Goal: Task Accomplishment & Management: Use online tool/utility

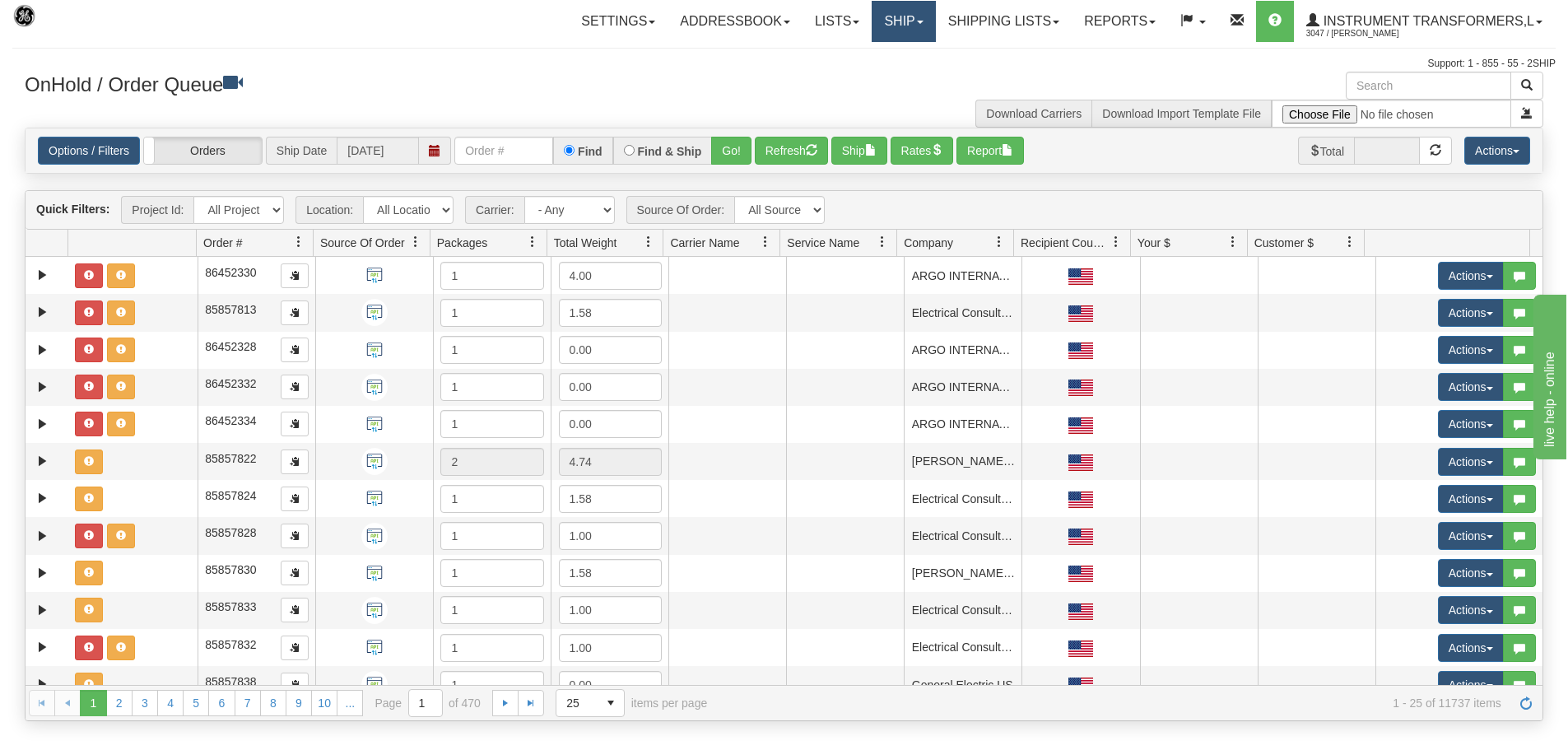
click at [919, 21] on link "Ship" at bounding box center [903, 21] width 64 height 42
click at [899, 57] on link "Ship Screen" at bounding box center [861, 57] width 149 height 21
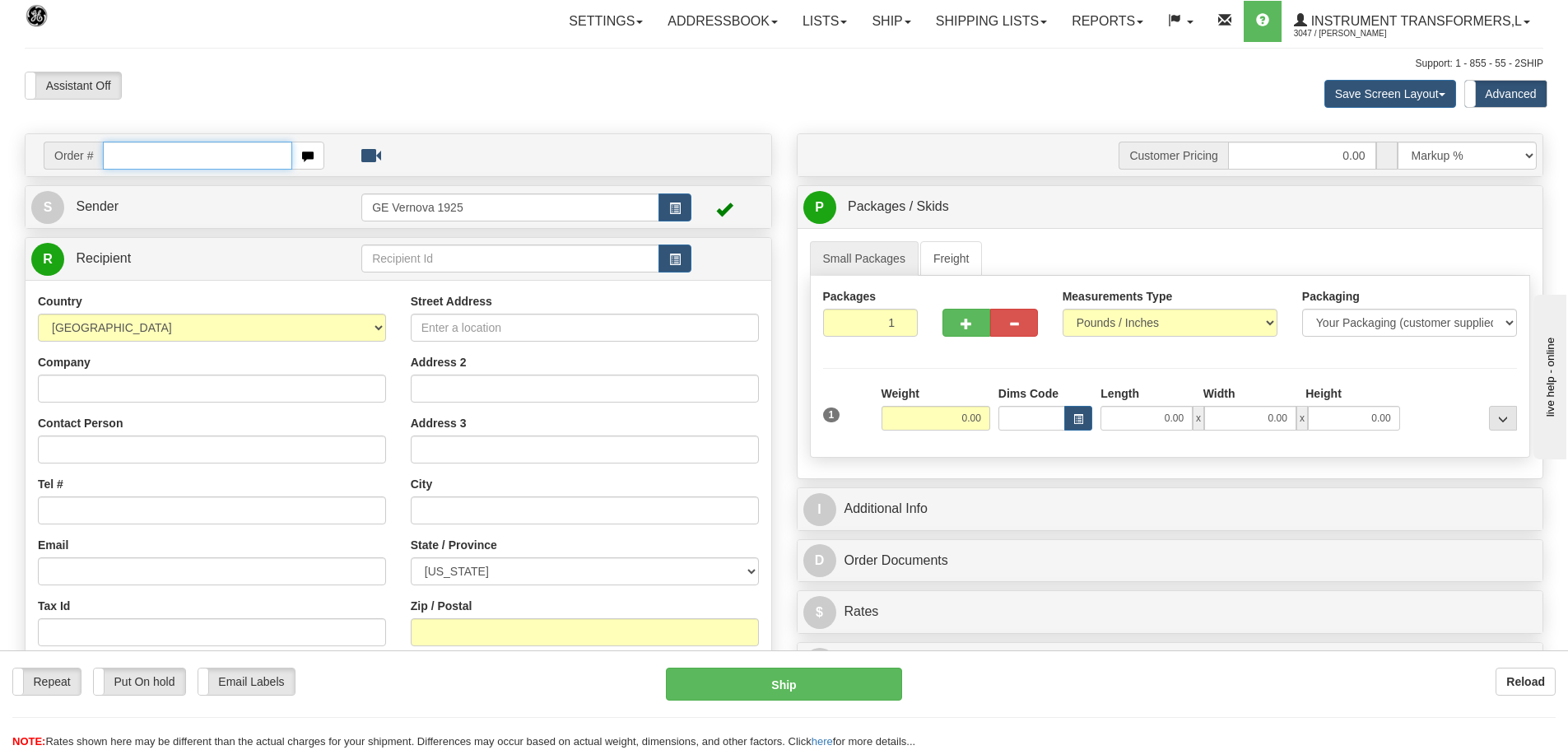
click at [125, 153] on input "text" at bounding box center [197, 155] width 190 height 28
type input "86705062"
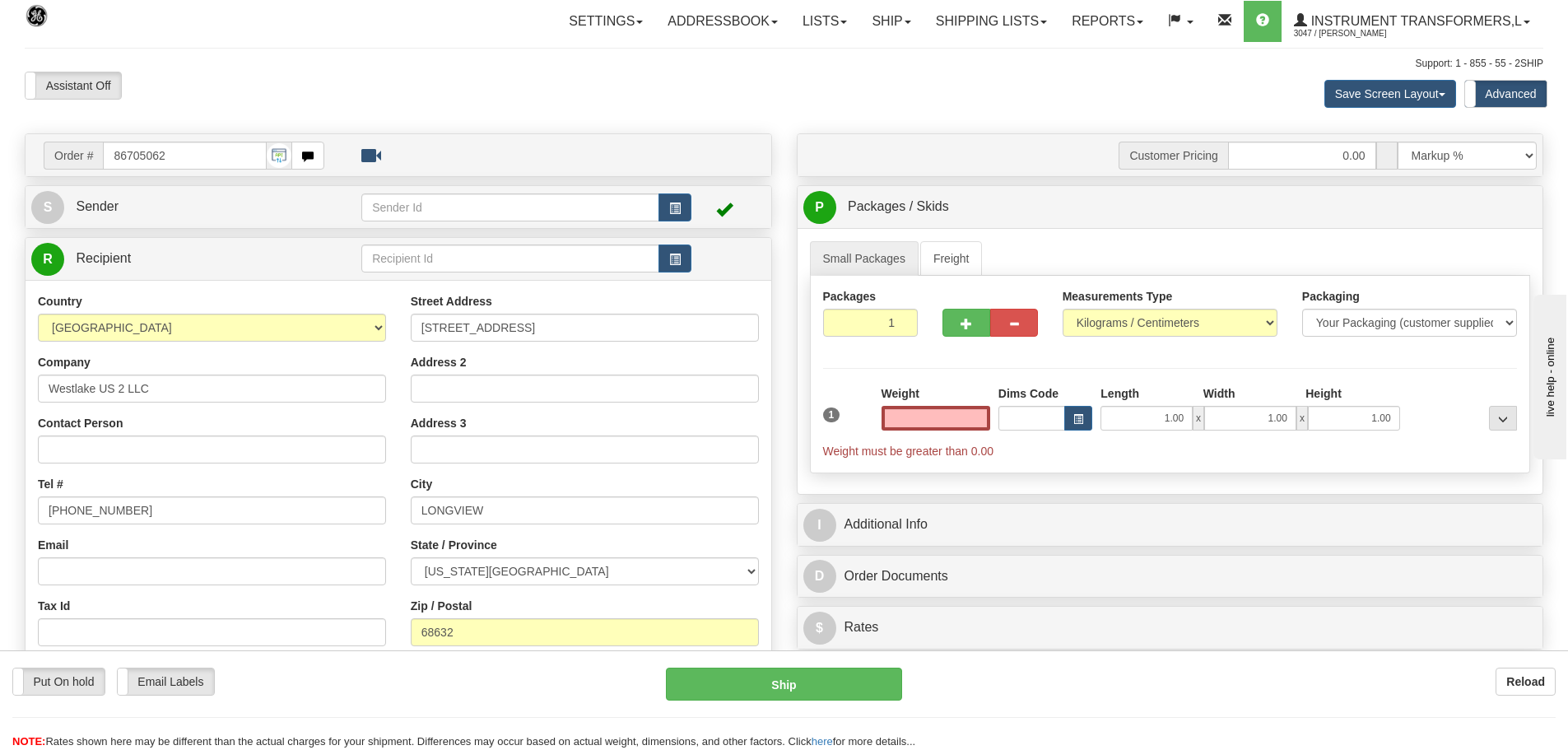
type input "0.00"
type input "2"
click at [903, 320] on input "2" at bounding box center [871, 322] width 96 height 28
click at [1270, 324] on select "Pounds / Inches Kilograms / Centimeters" at bounding box center [1171, 322] width 215 height 28
select select "0"
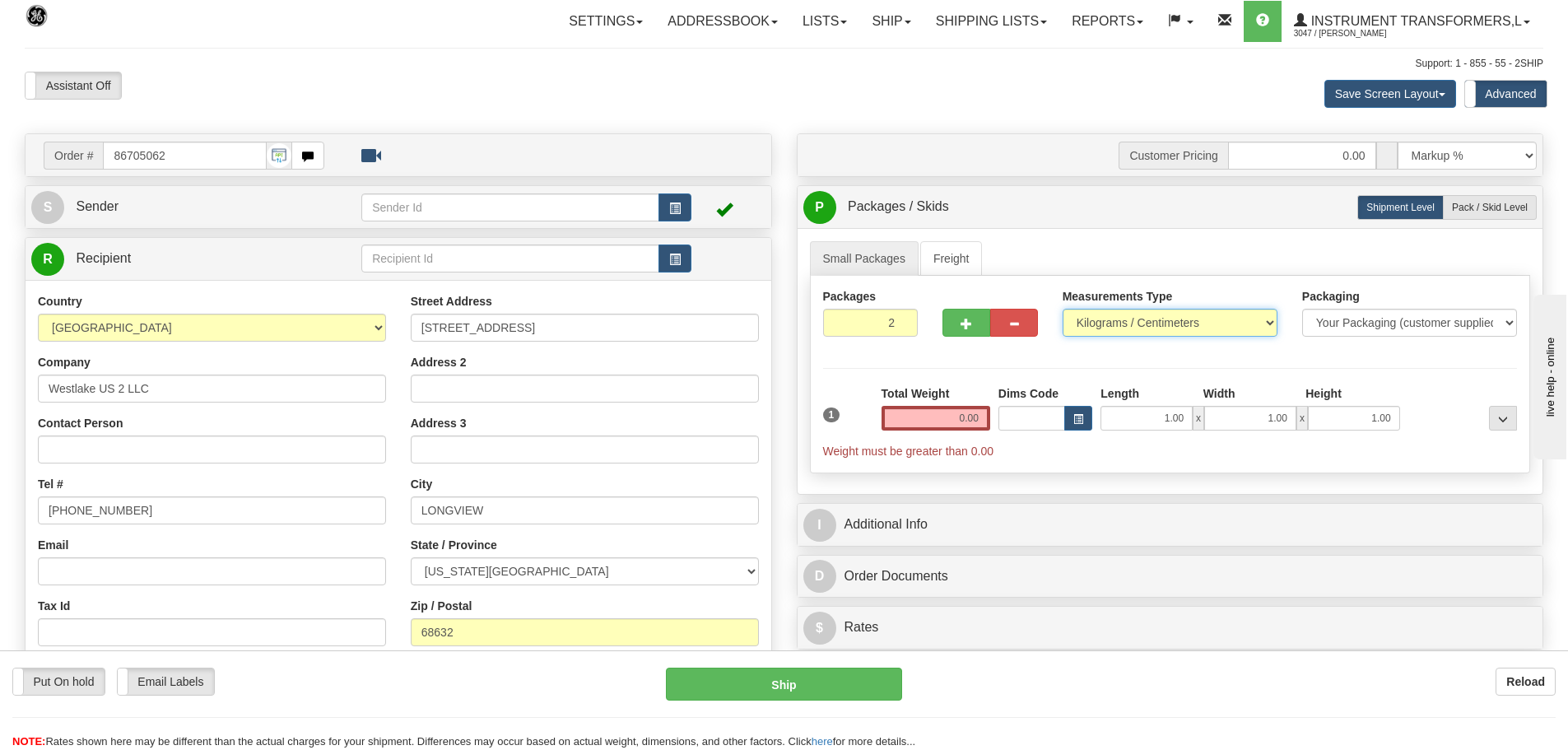
click at [1063, 308] on select "Pounds / Inches Kilograms / Centimeters" at bounding box center [1171, 322] width 215 height 28
click at [981, 419] on input "0.00" at bounding box center [936, 418] width 108 height 25
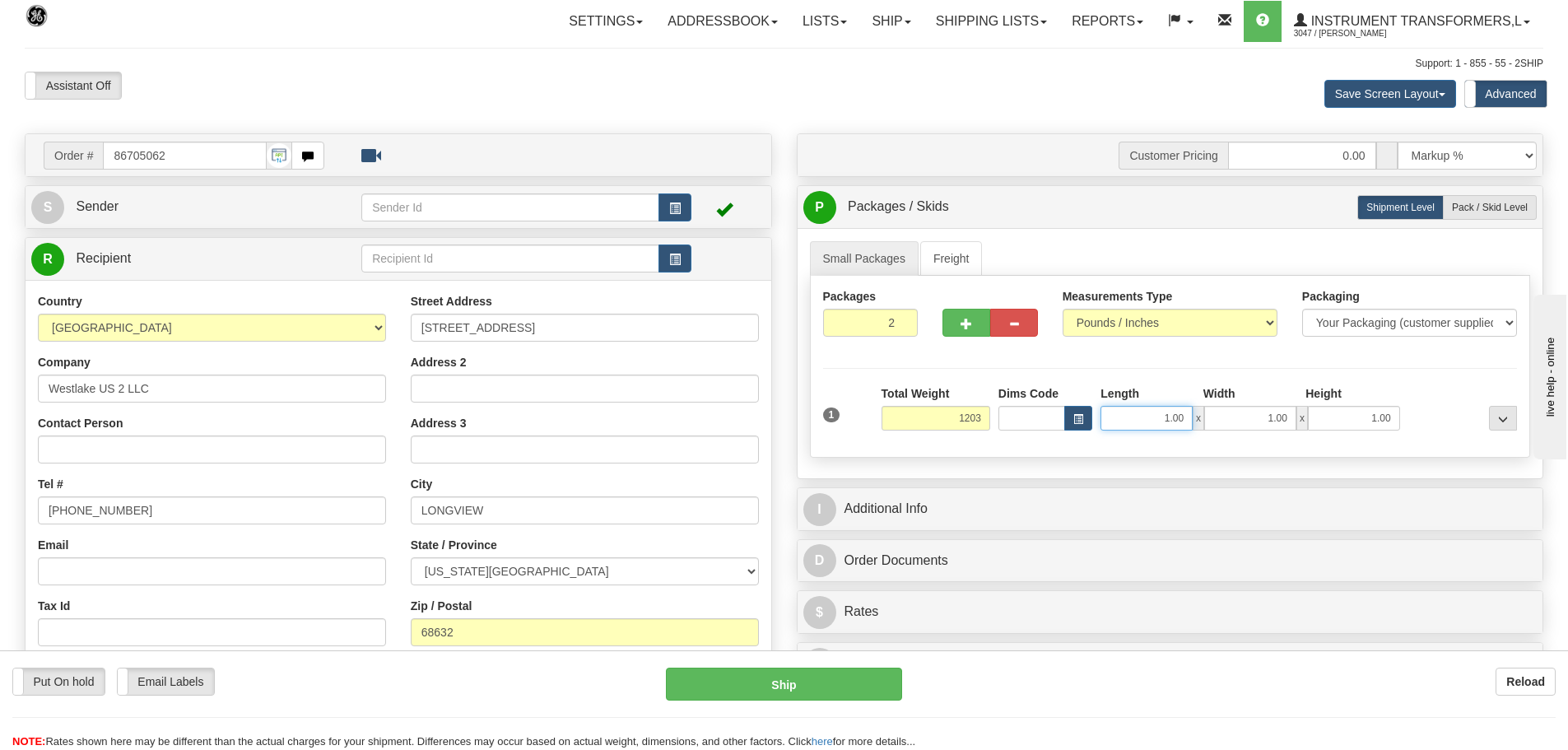
type input "1203.00"
click at [1187, 413] on input "1.00" at bounding box center [1146, 418] width 92 height 25
type input "1"
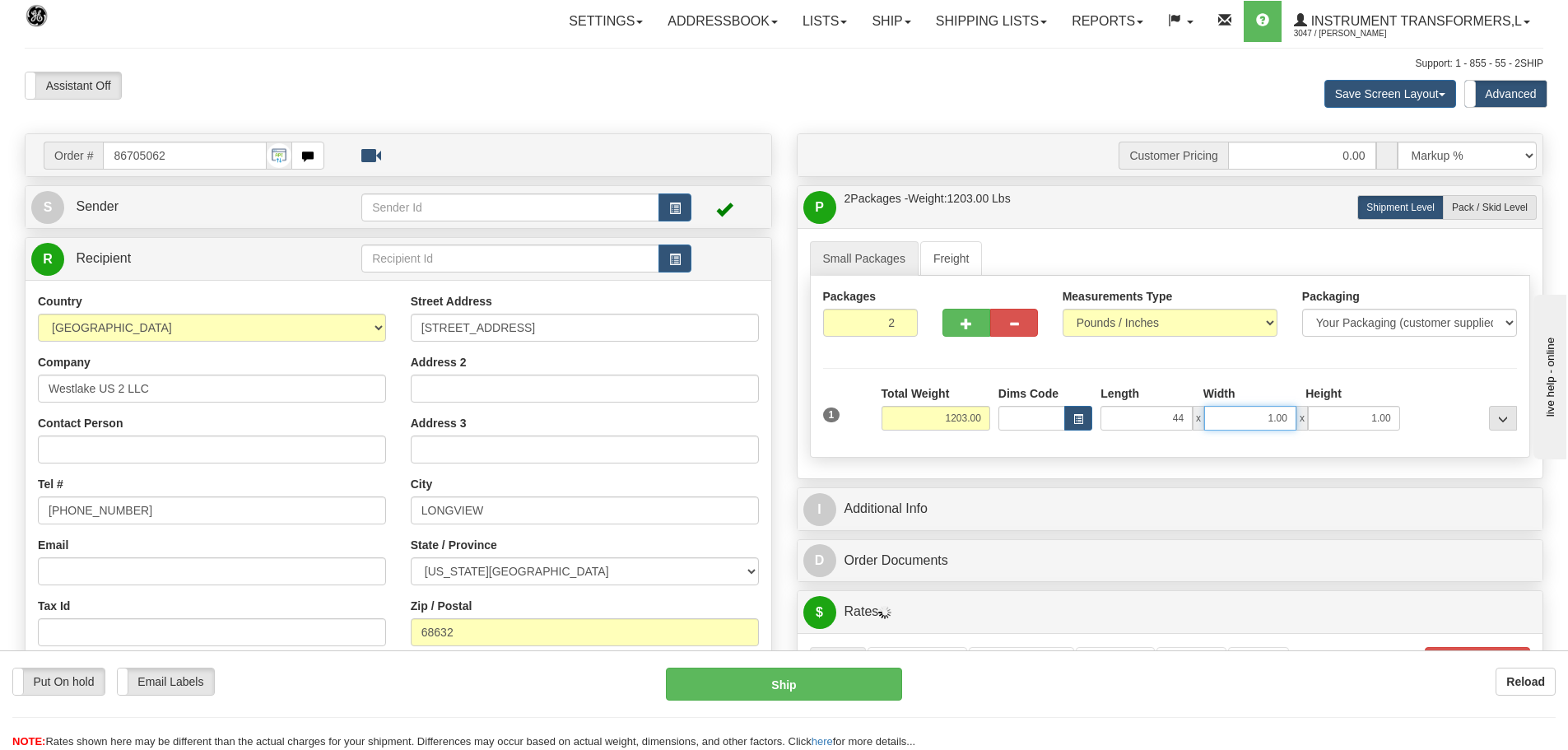
type input "44.00"
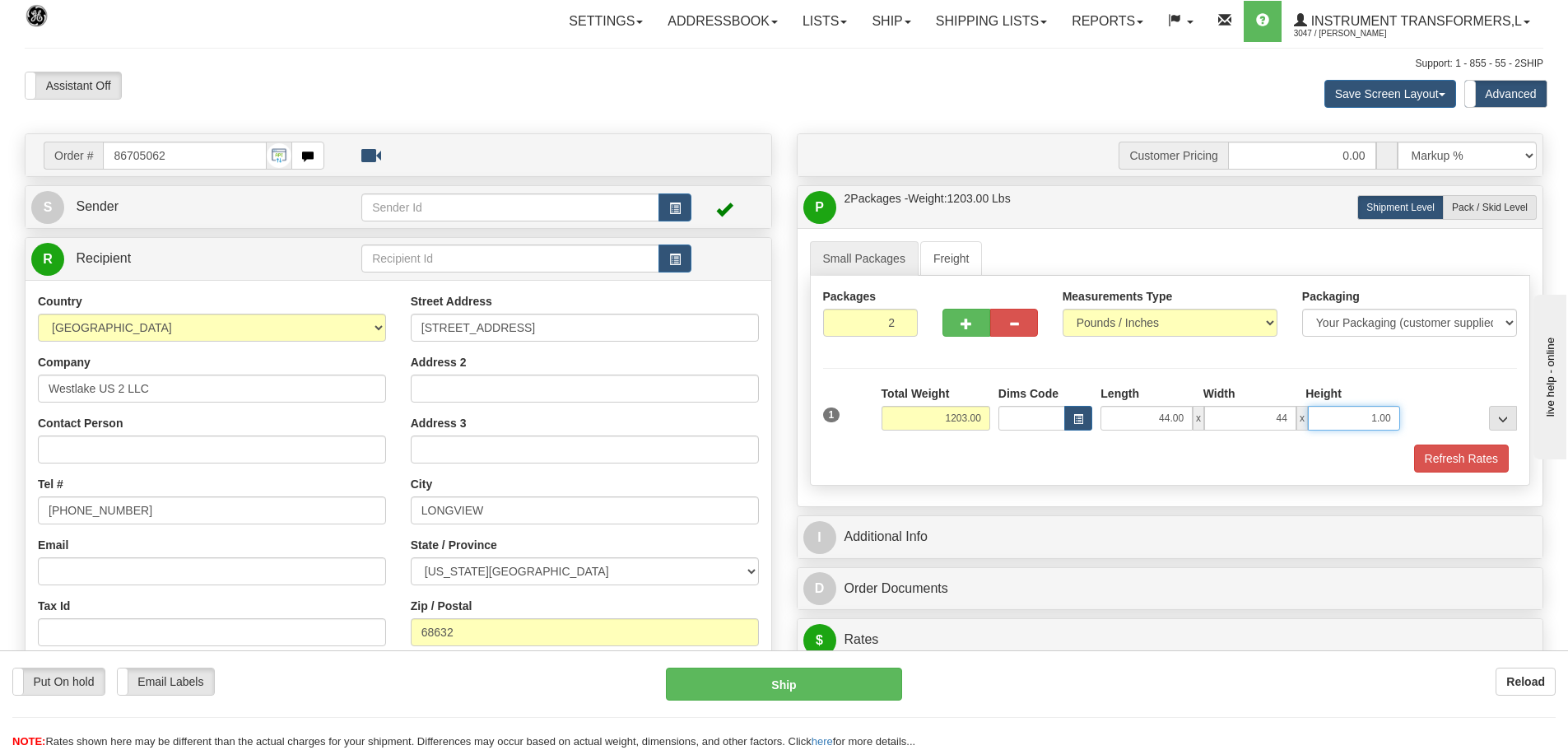
type input "44.00"
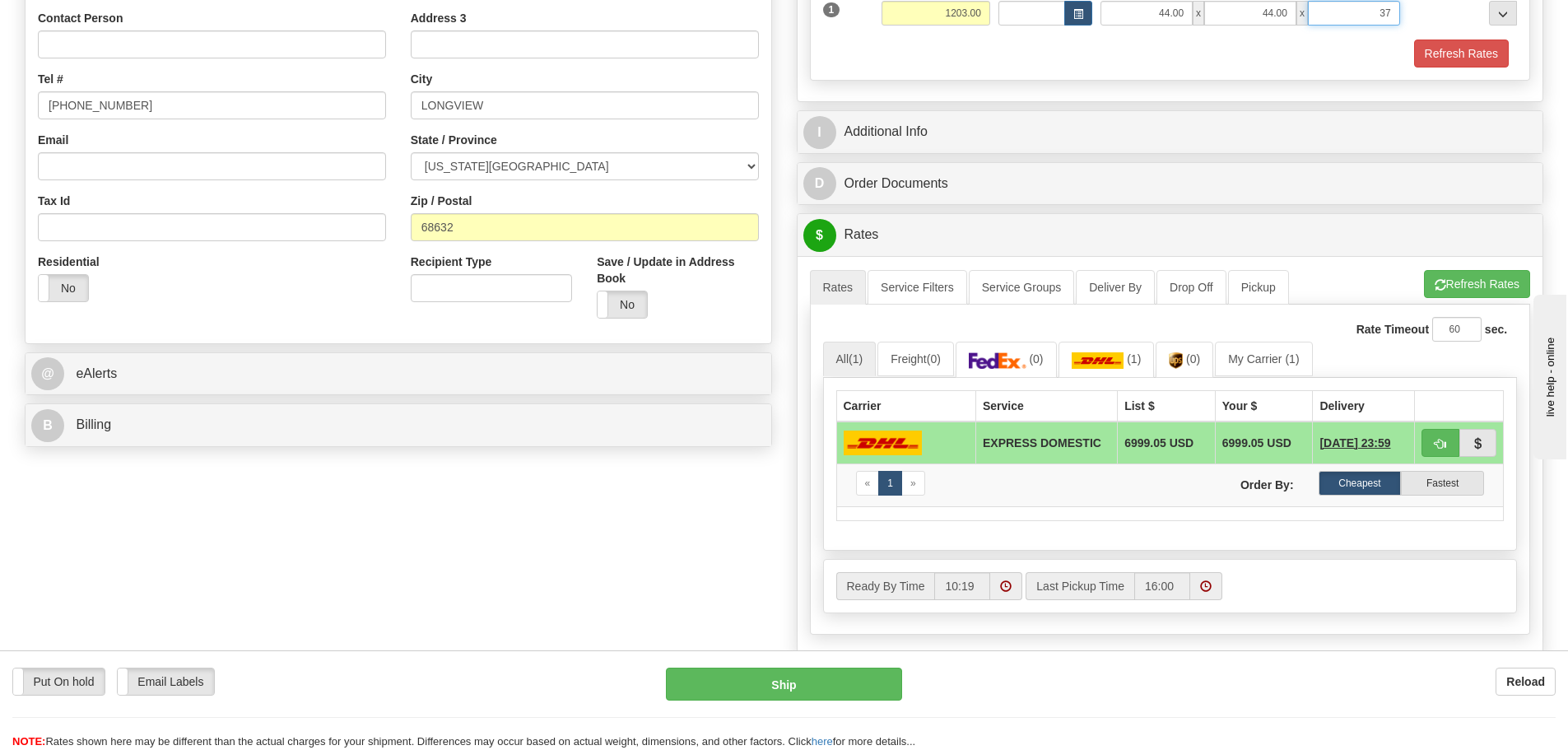
scroll to position [412, 0]
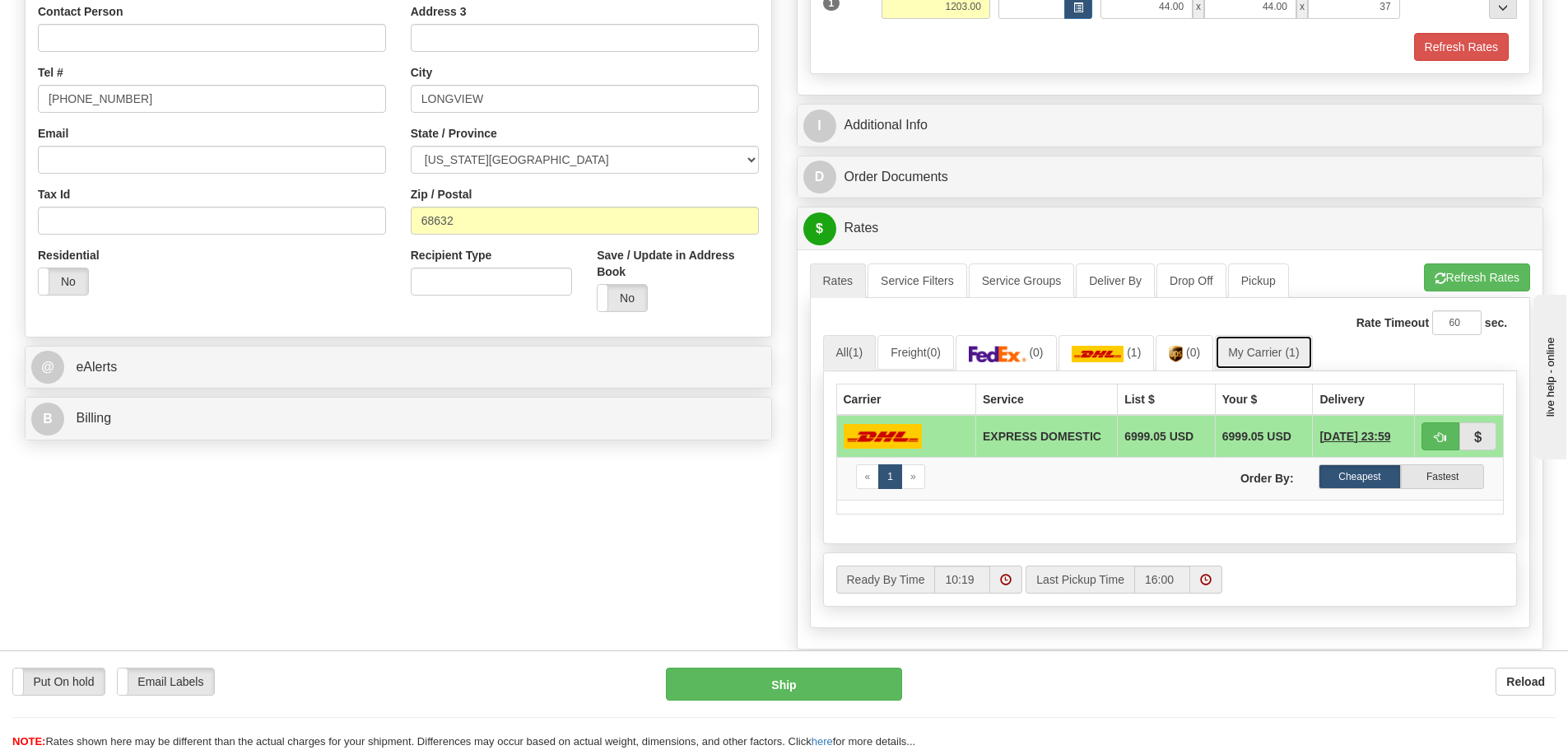
type input "37.00"
click at [1268, 353] on link "My Carrier (1)" at bounding box center [1264, 353] width 97 height 35
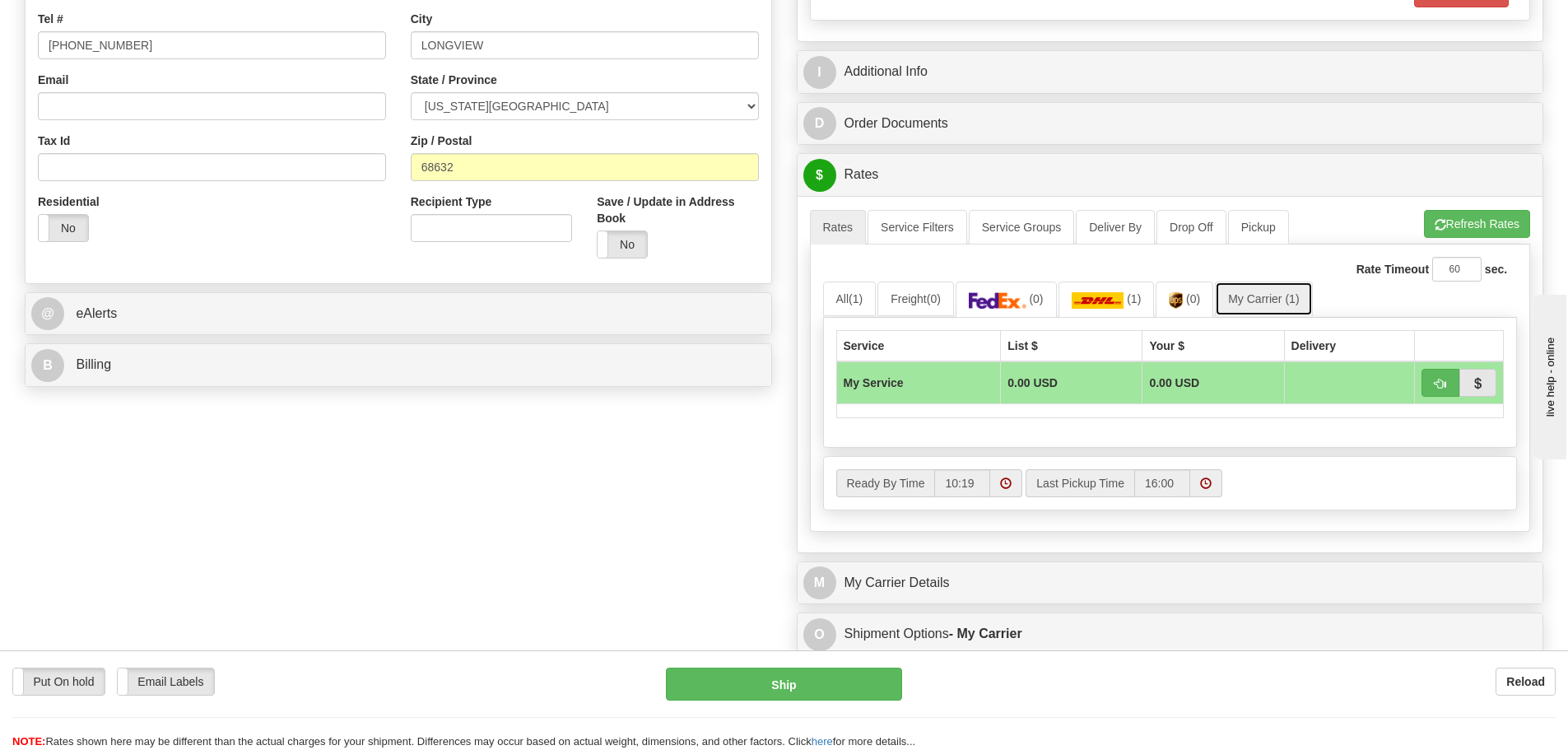
scroll to position [742, 0]
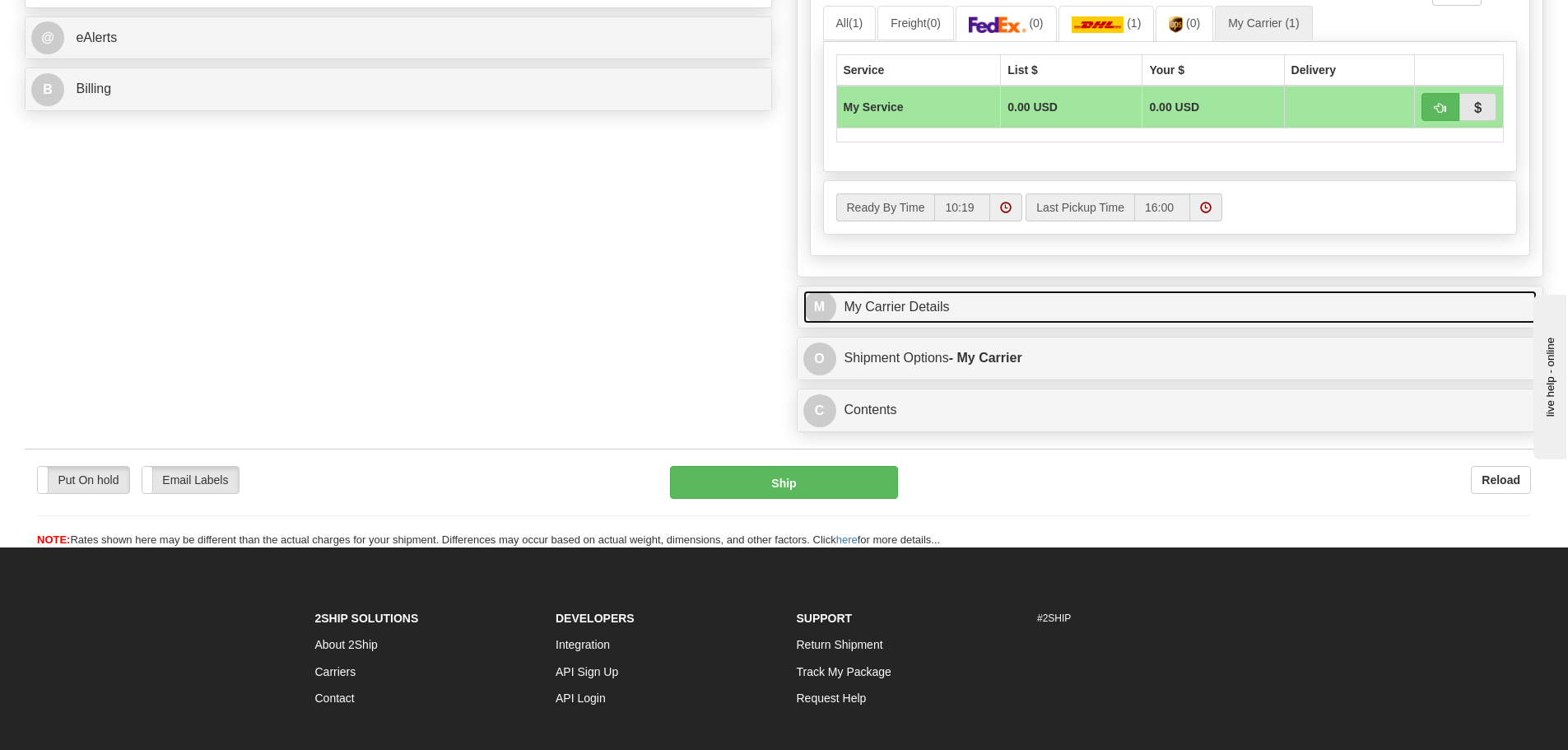
click at [978, 305] on link "M My Carrier Details" at bounding box center [1171, 308] width 734 height 34
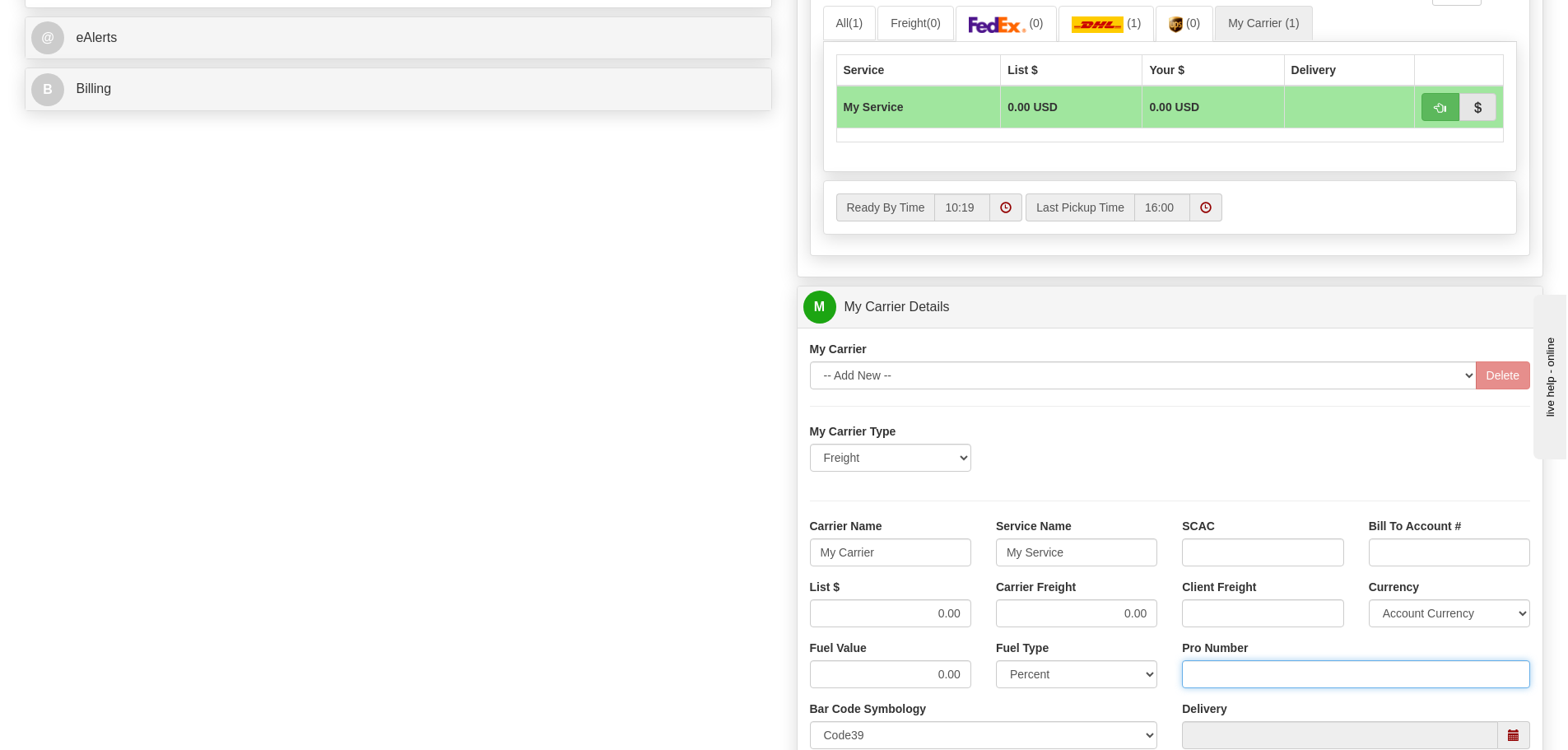
drag, startPoint x: 1203, startPoint y: 676, endPoint x: 1171, endPoint y: 698, distance: 38.8
click at [1203, 676] on input "Pro Number" at bounding box center [1356, 674] width 348 height 28
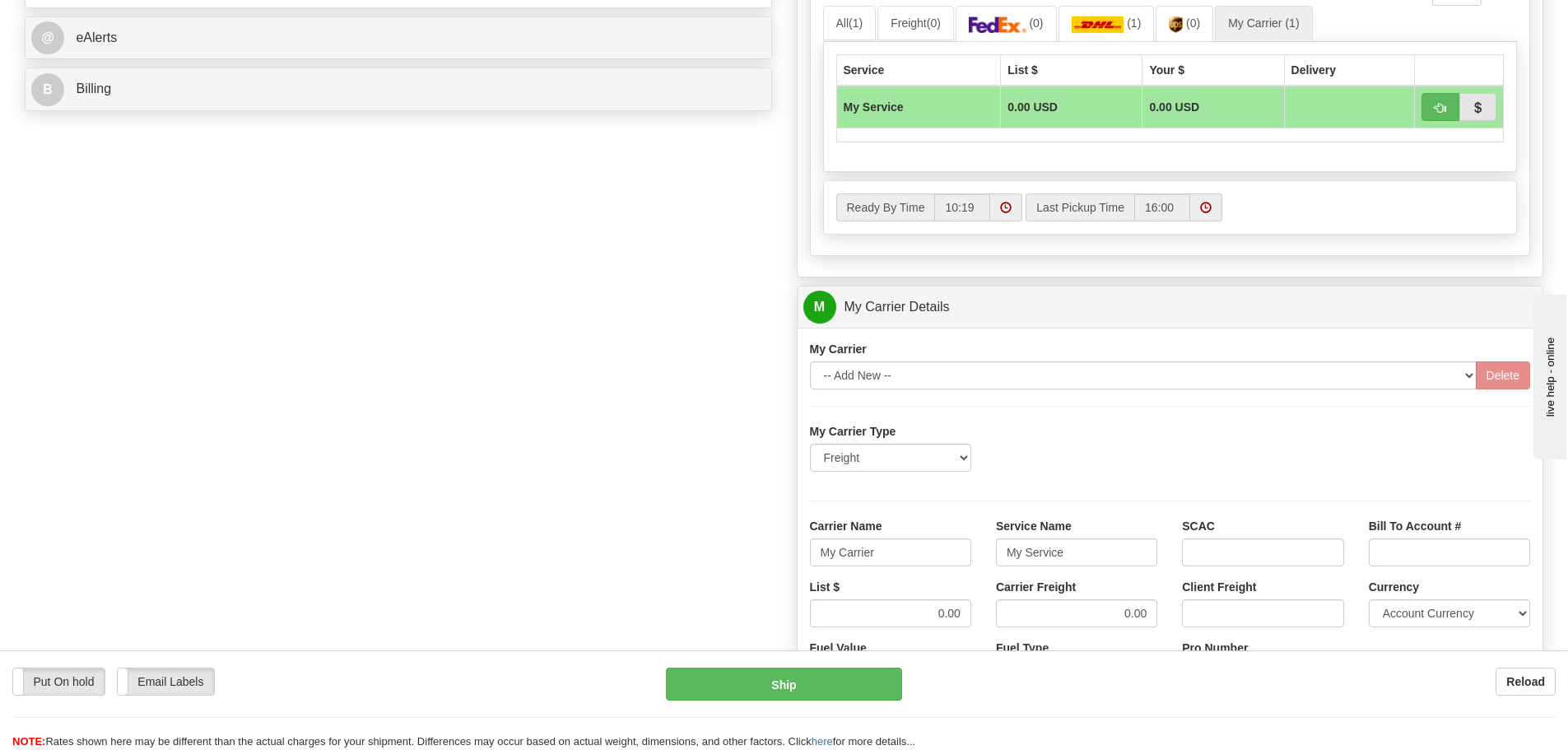
type input "6301832740"
click button "Delete" at bounding box center [0, 0] width 0 height 0
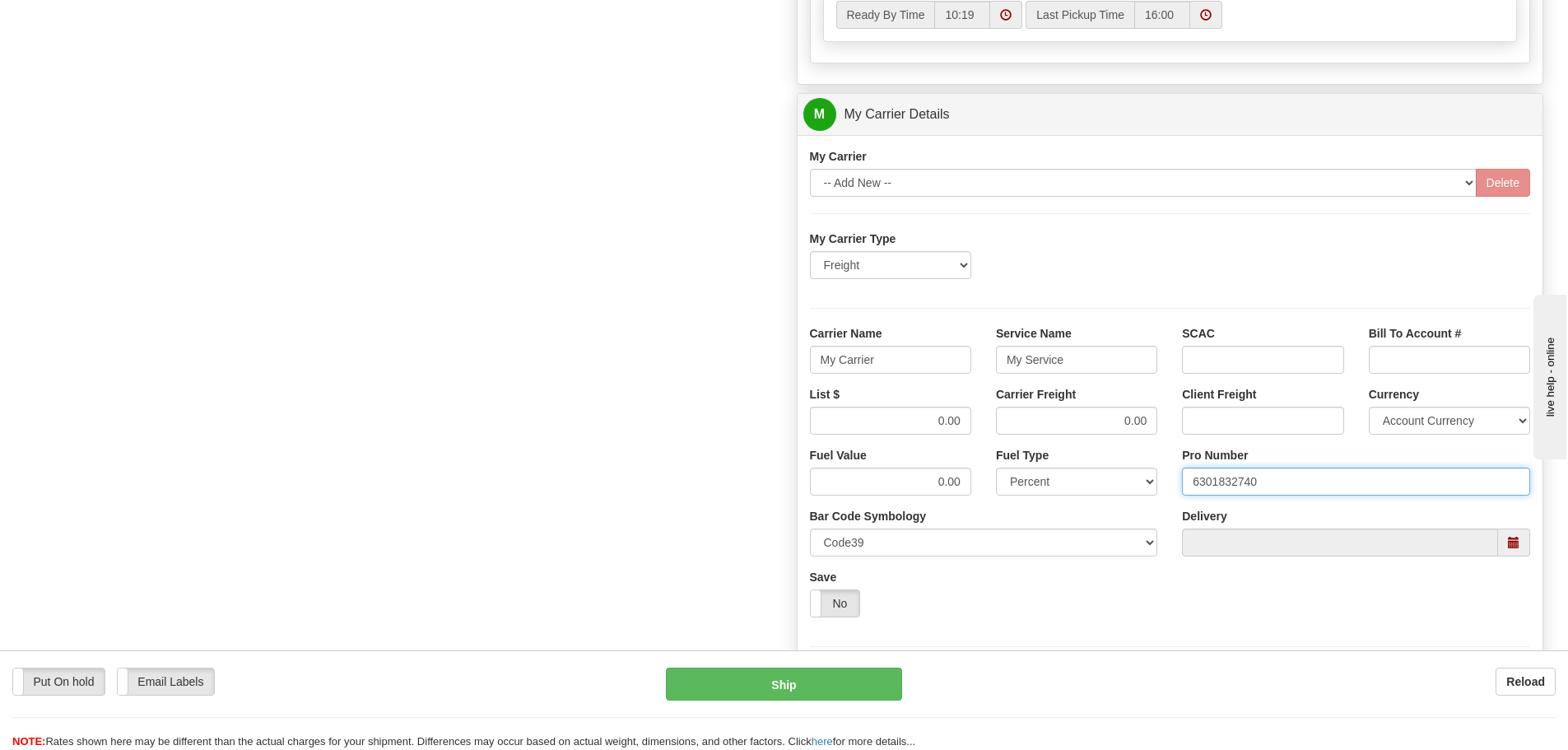
scroll to position [988, 0]
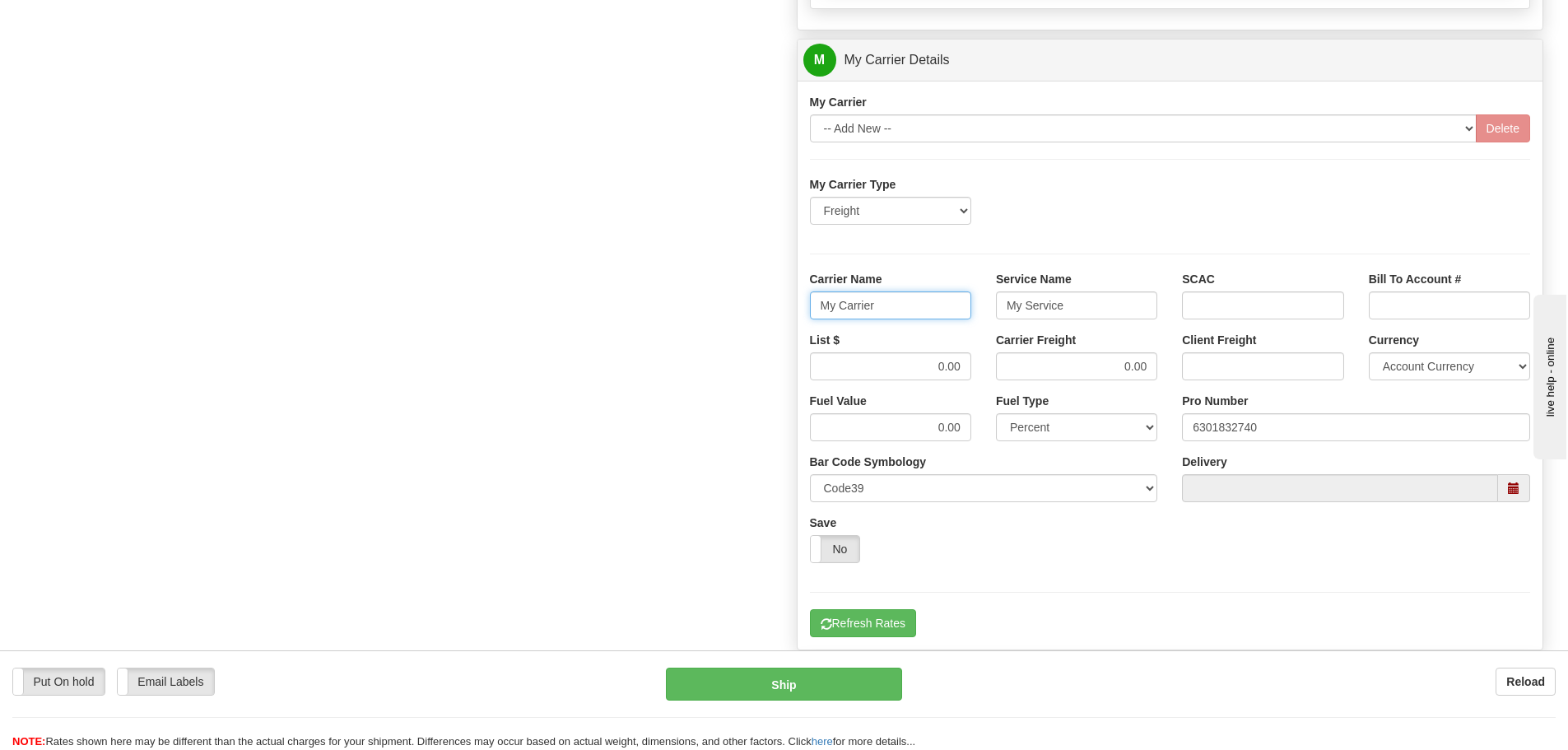
click at [903, 309] on input "My Carrier" at bounding box center [890, 305] width 161 height 28
type input "M"
type input "FEDEX FRT PRIORITY"
click at [1098, 304] on input "My Service" at bounding box center [1077, 305] width 161 height 28
type input "M"
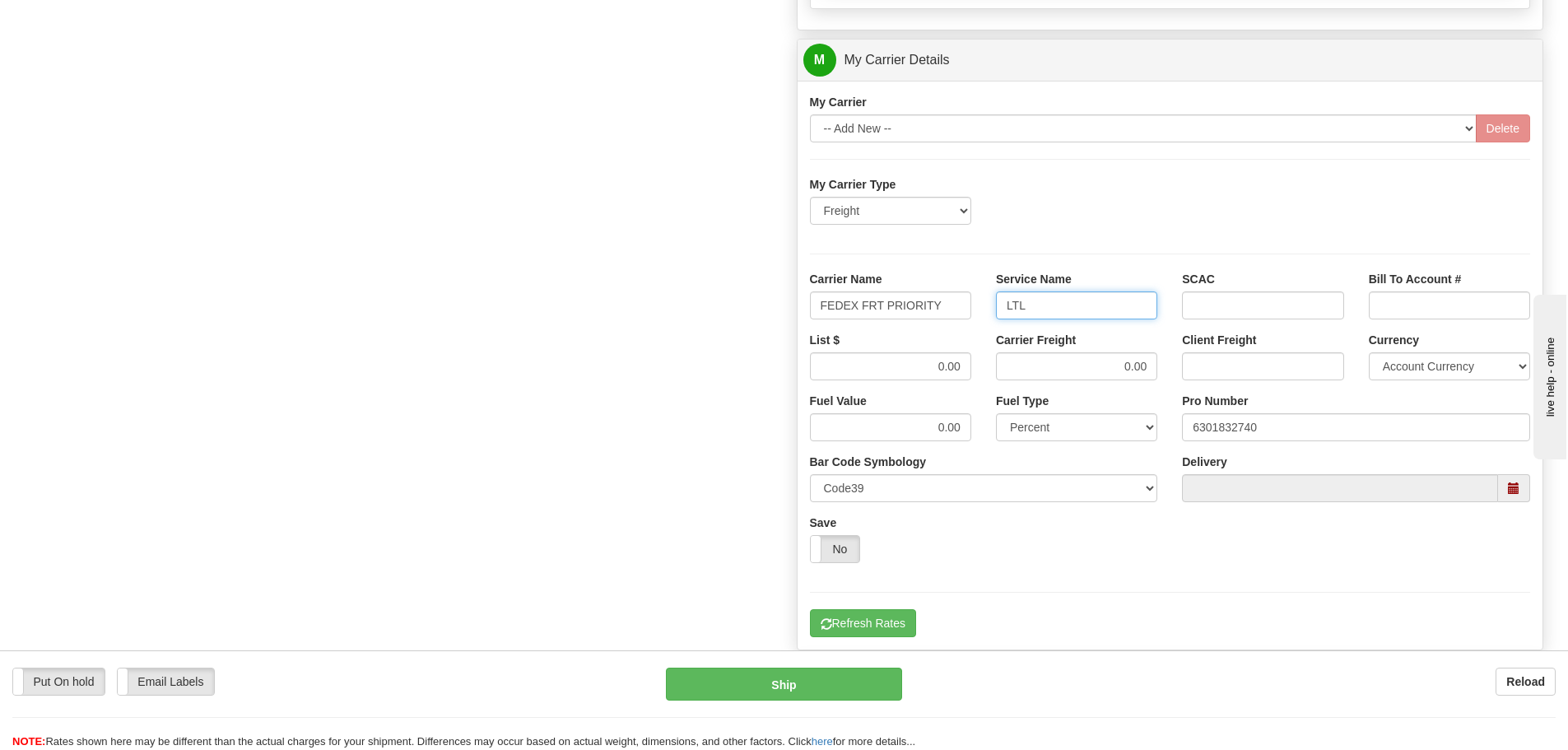
type input "LTL"
click at [962, 367] on input "0.00" at bounding box center [890, 366] width 161 height 28
type input "0"
type input "3942.05"
click at [1149, 365] on input "0.00" at bounding box center [1077, 366] width 161 height 28
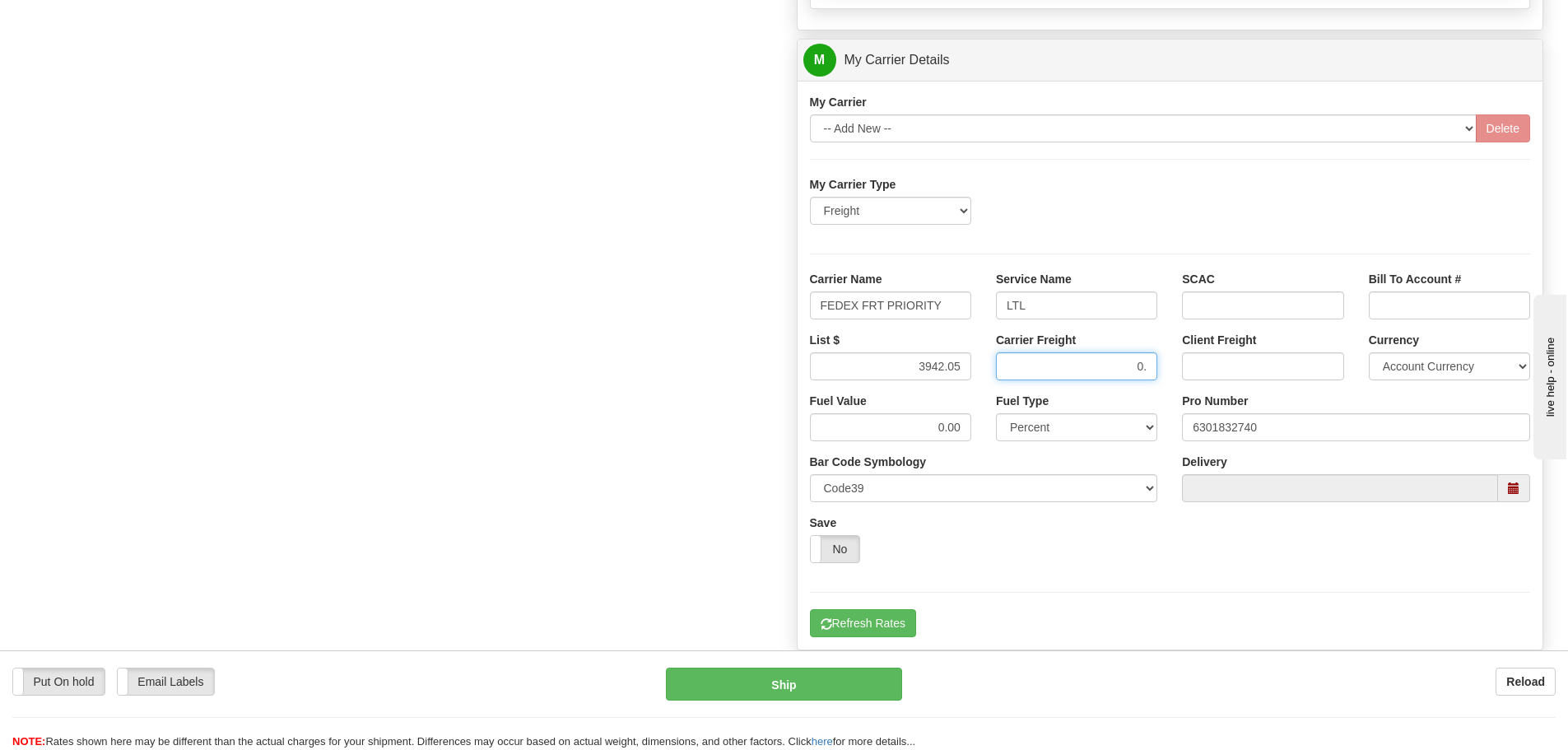
type input "0"
type input "3942.05"
click at [868, 629] on button "Refresh Rates" at bounding box center [862, 623] width 106 height 28
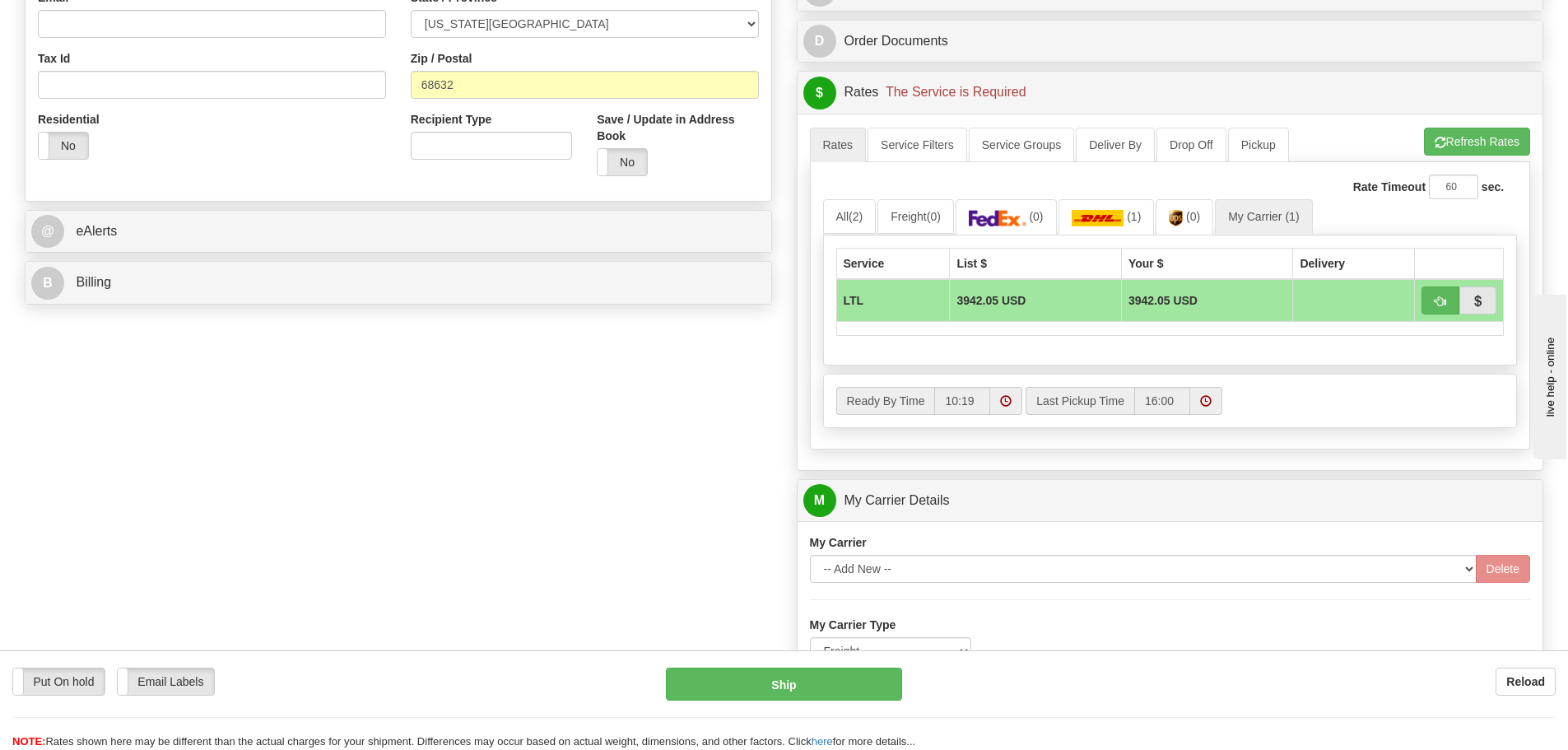
scroll to position [576, 0]
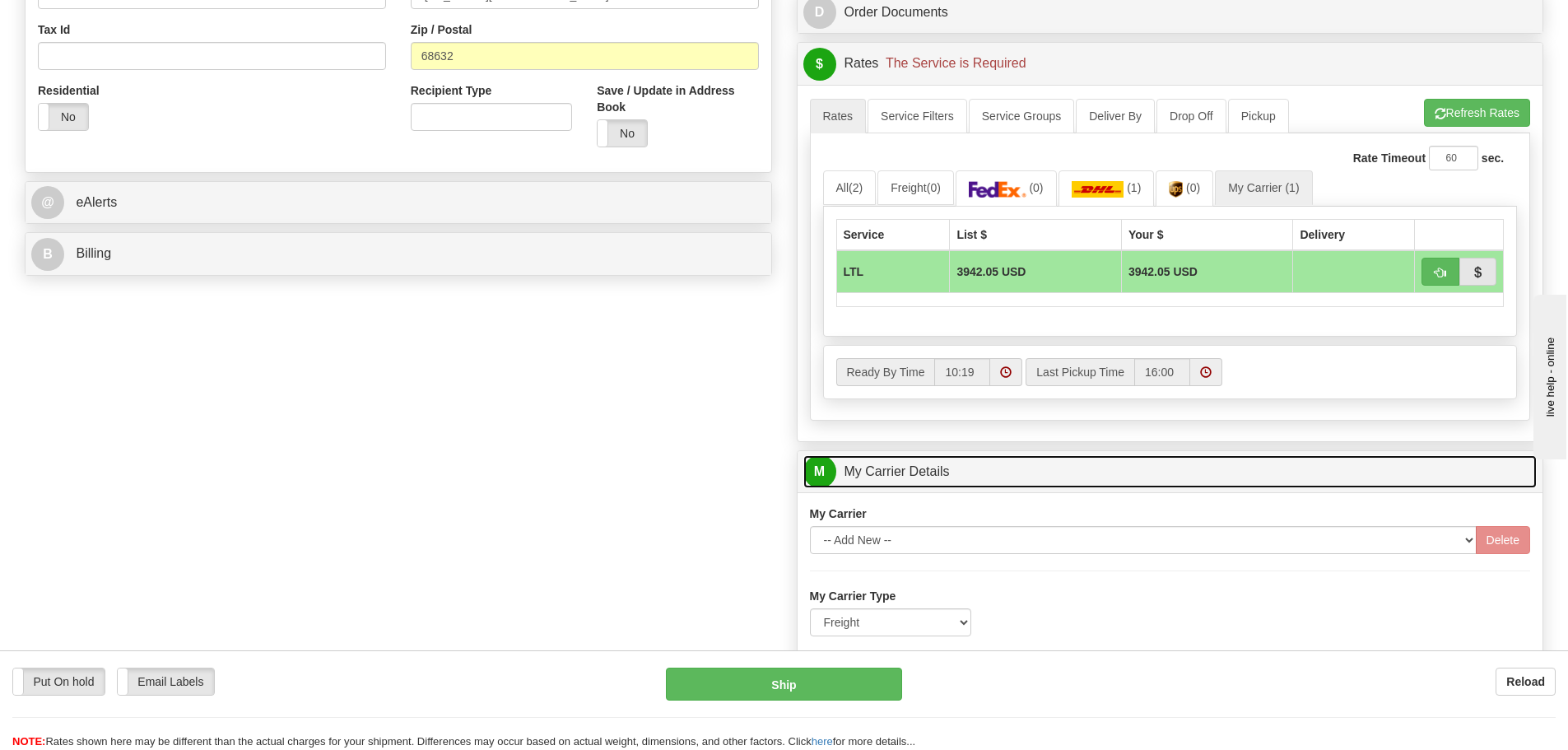
click at [1038, 482] on link "M My Carrier Details" at bounding box center [1171, 472] width 734 height 34
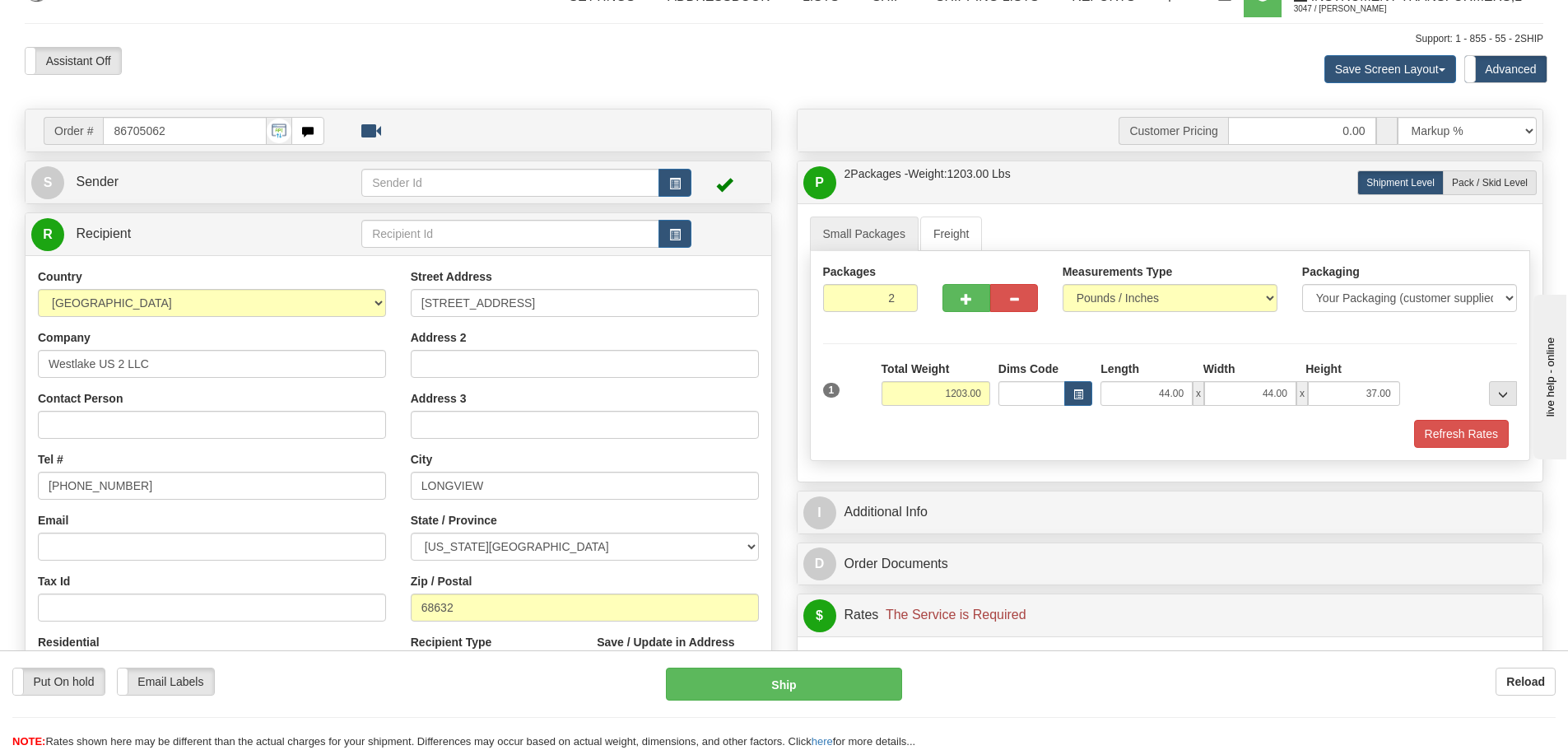
scroll to position [0, 0]
